Goal: Communication & Community: Answer question/provide support

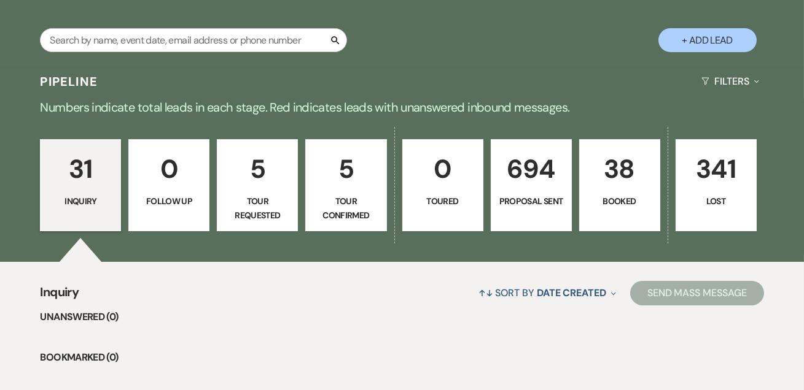
scroll to position [223, 0]
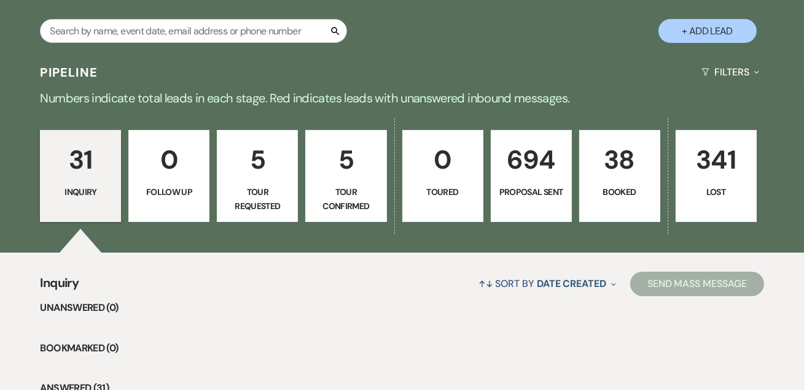
click at [613, 176] on p "38" at bounding box center [619, 159] width 65 height 41
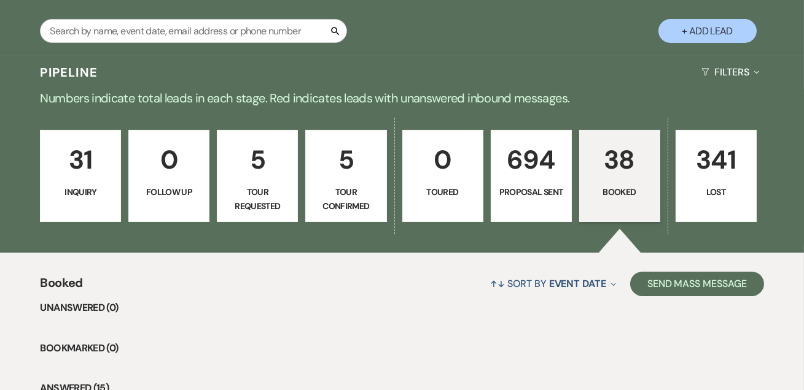
scroll to position [236, 0]
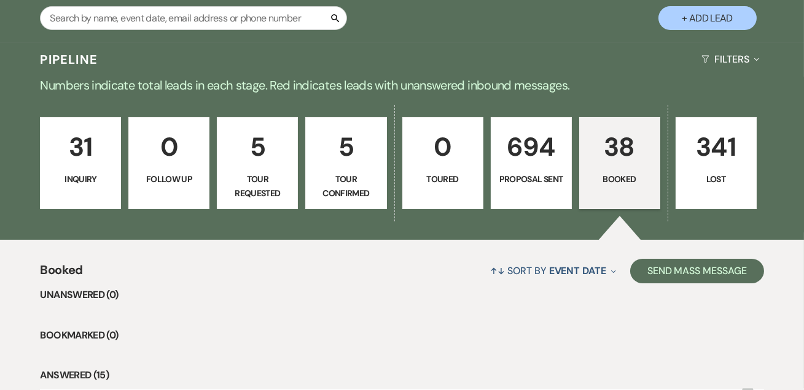
click at [630, 169] on link "38 Booked" at bounding box center [619, 163] width 81 height 92
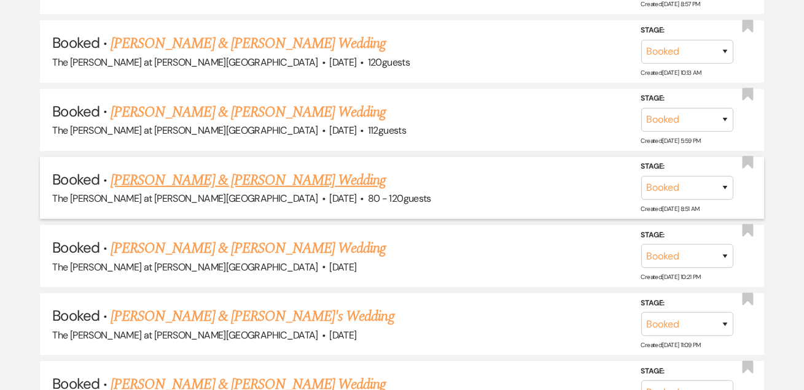
scroll to position [831, 0]
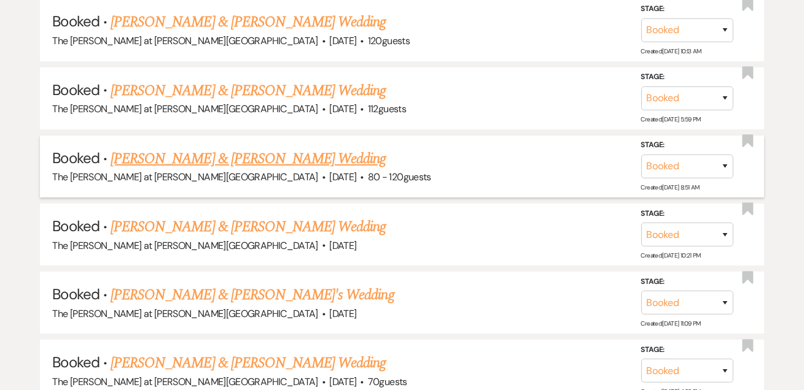
click at [212, 156] on link "[PERSON_NAME] & [PERSON_NAME] Wedding" at bounding box center [248, 159] width 275 height 22
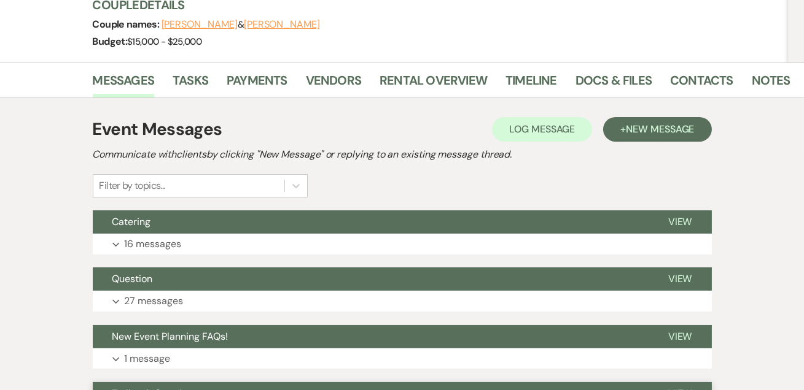
scroll to position [297, 0]
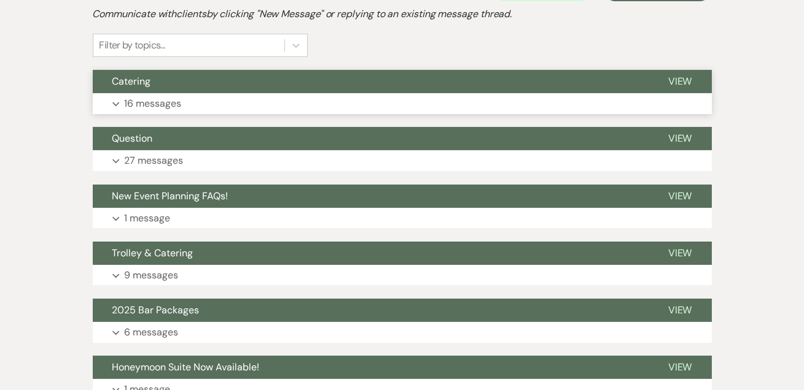
click at [173, 96] on p "16 messages" at bounding box center [153, 104] width 57 height 16
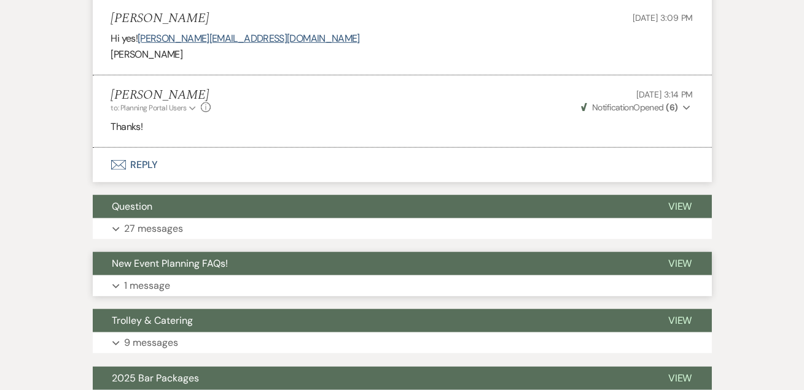
scroll to position [2159, 0]
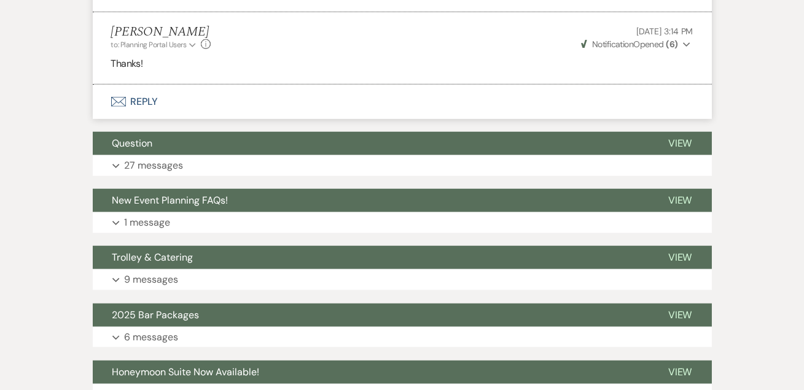
click at [136, 99] on button "Envelope Reply" at bounding box center [402, 102] width 619 height 34
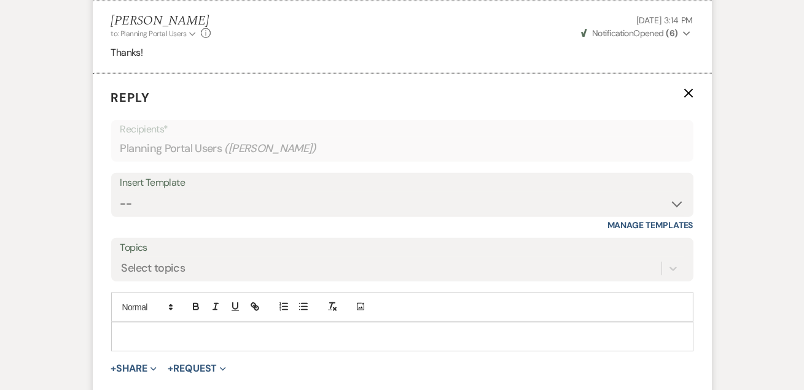
click at [174, 323] on div at bounding box center [402, 337] width 581 height 28
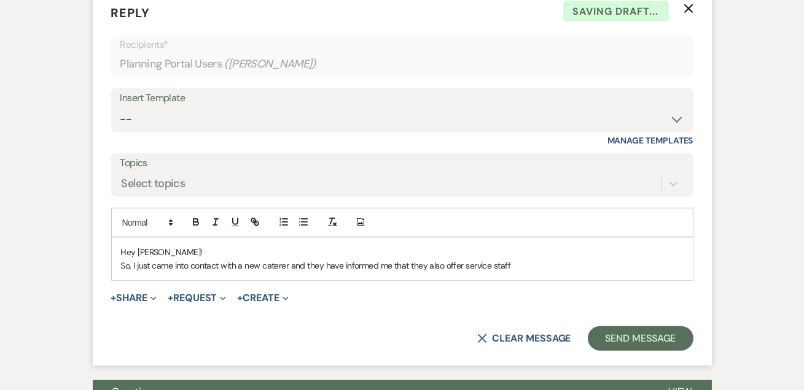
scroll to position [2319, 0]
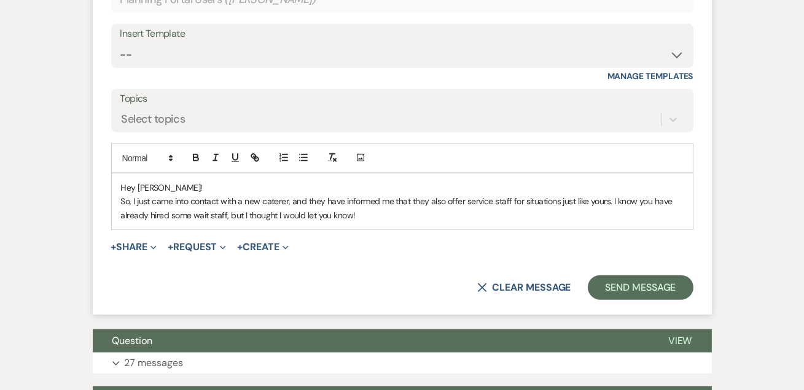
click at [362, 214] on p "So, I just came into contact with a new caterer, and they have informed me that…" at bounding box center [402, 209] width 562 height 28
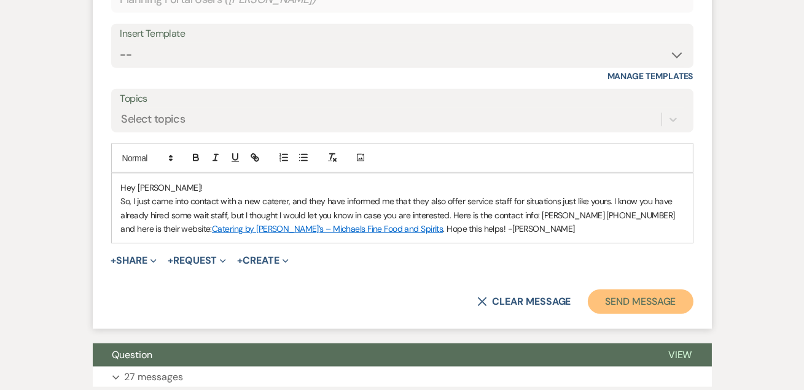
click at [613, 292] on button "Send Message" at bounding box center [640, 302] width 105 height 25
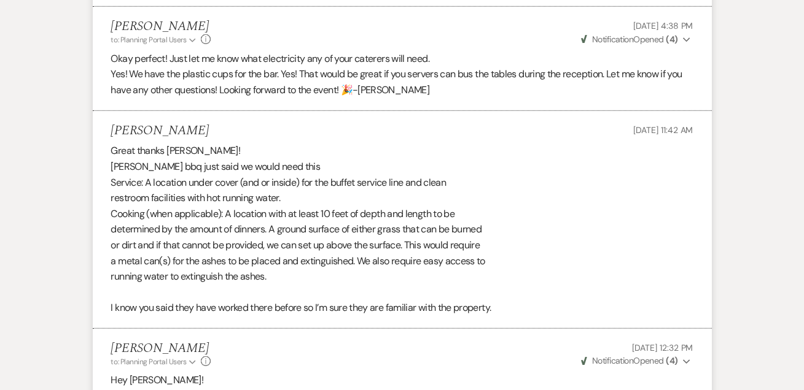
scroll to position [0, 0]
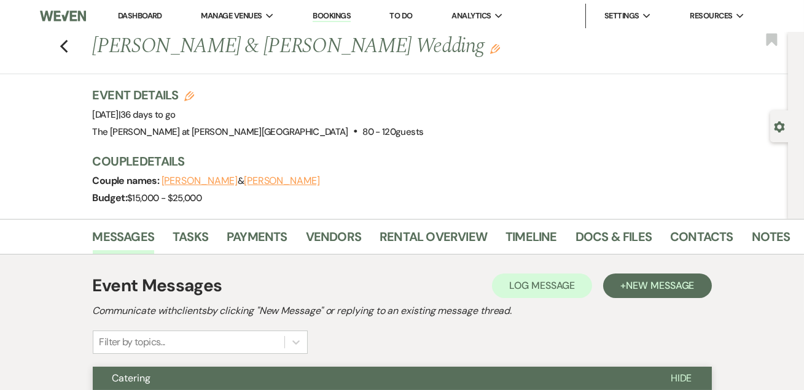
drag, startPoint x: 143, startPoint y: 14, endPoint x: 160, endPoint y: 1, distance: 21.5
click at [143, 14] on link "Dashboard" at bounding box center [140, 15] width 44 height 10
